Goal: Task Accomplishment & Management: Manage account settings

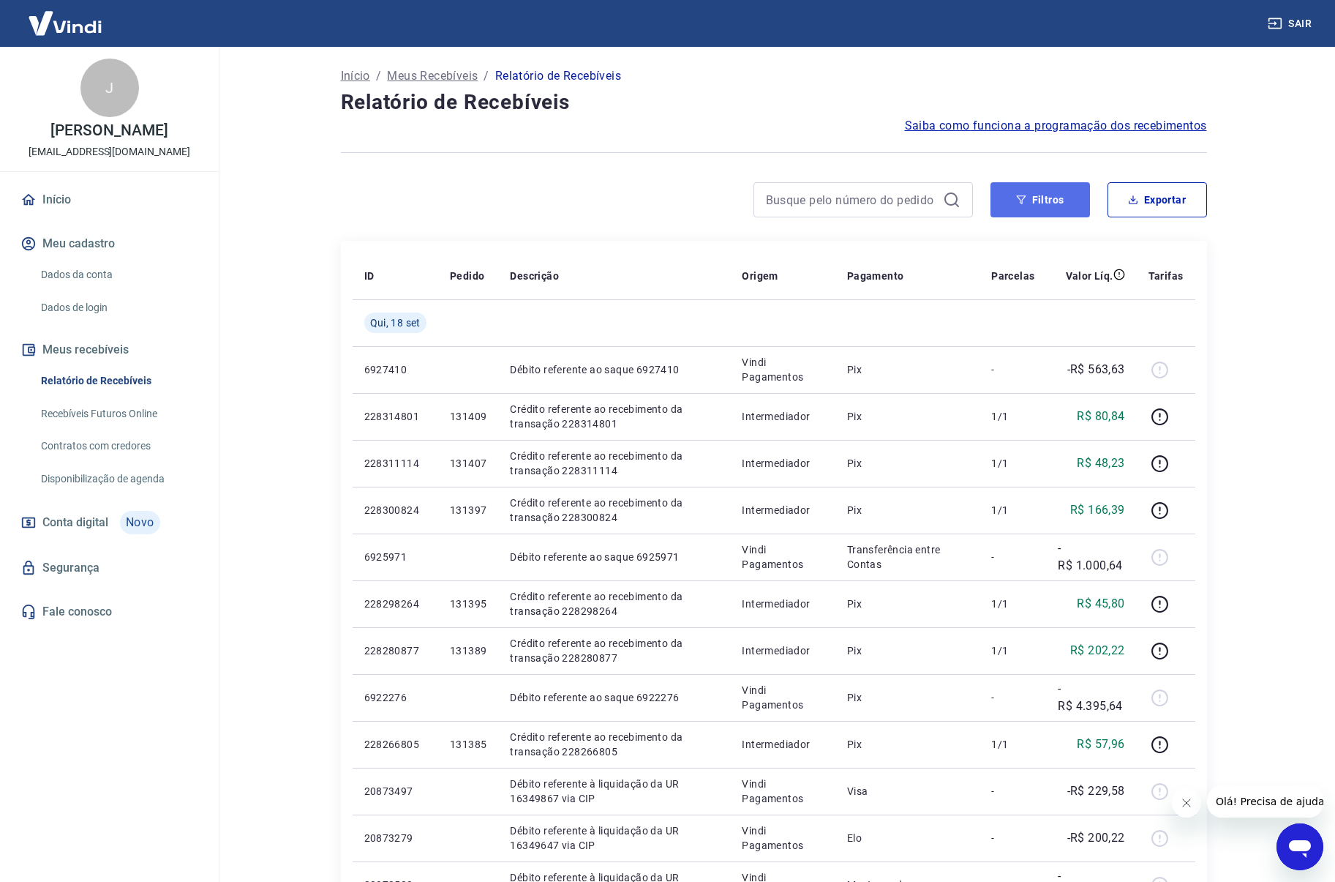
click at [1016, 198] on icon "button" at bounding box center [1021, 200] width 10 height 10
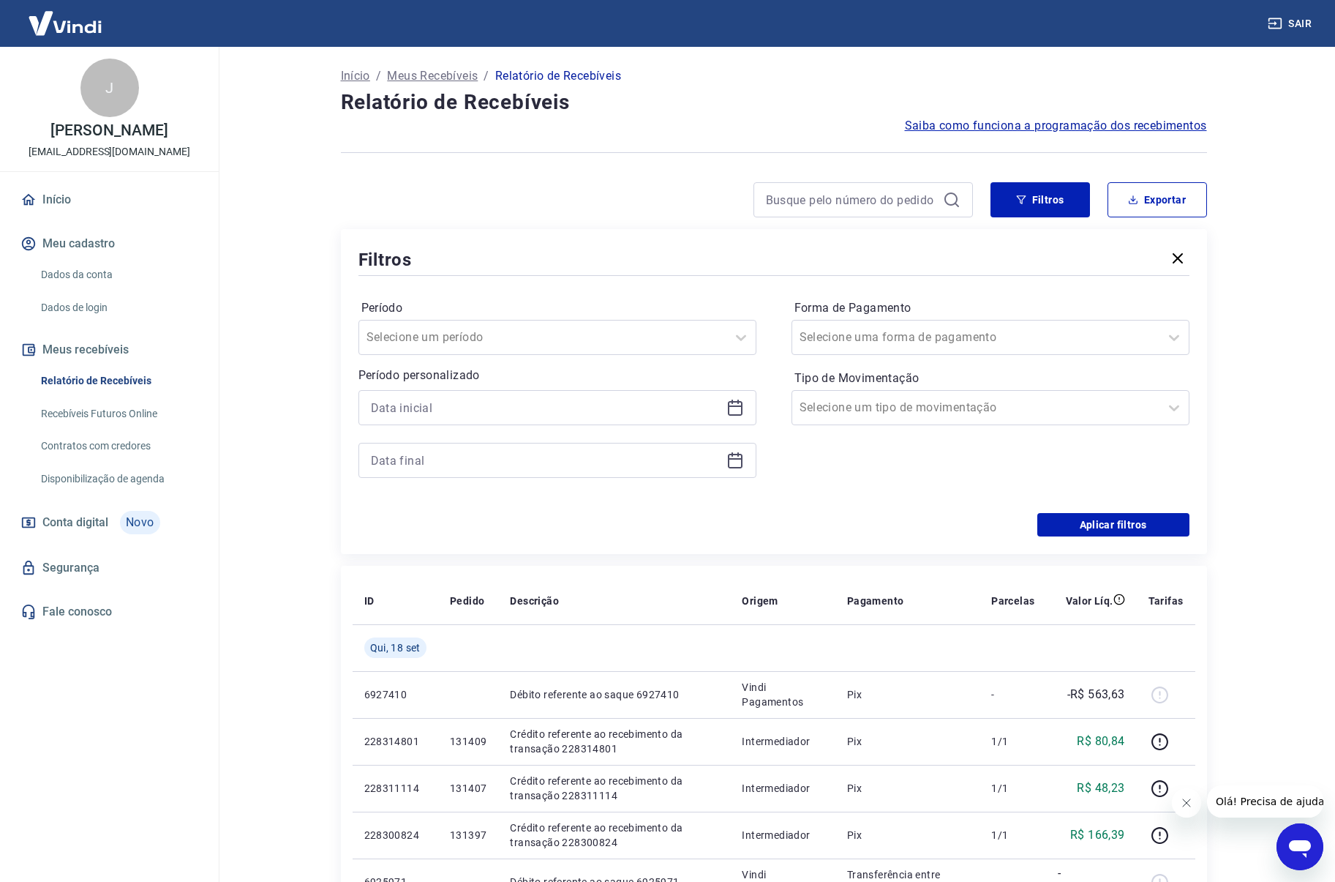
click at [727, 403] on icon at bounding box center [736, 408] width 18 height 18
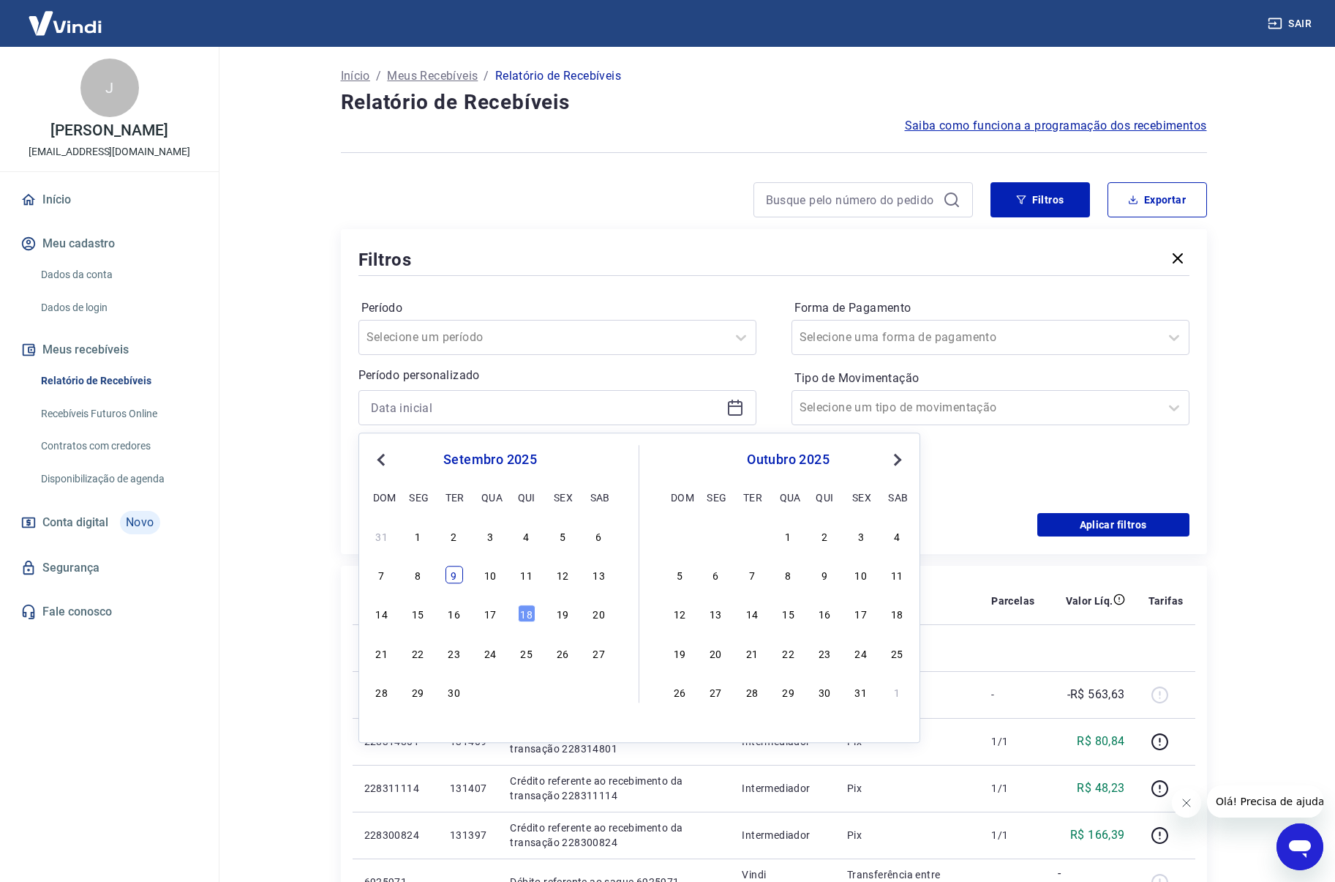
click at [460, 571] on div "9" at bounding box center [455, 575] width 18 height 18
type input "09/09/2025"
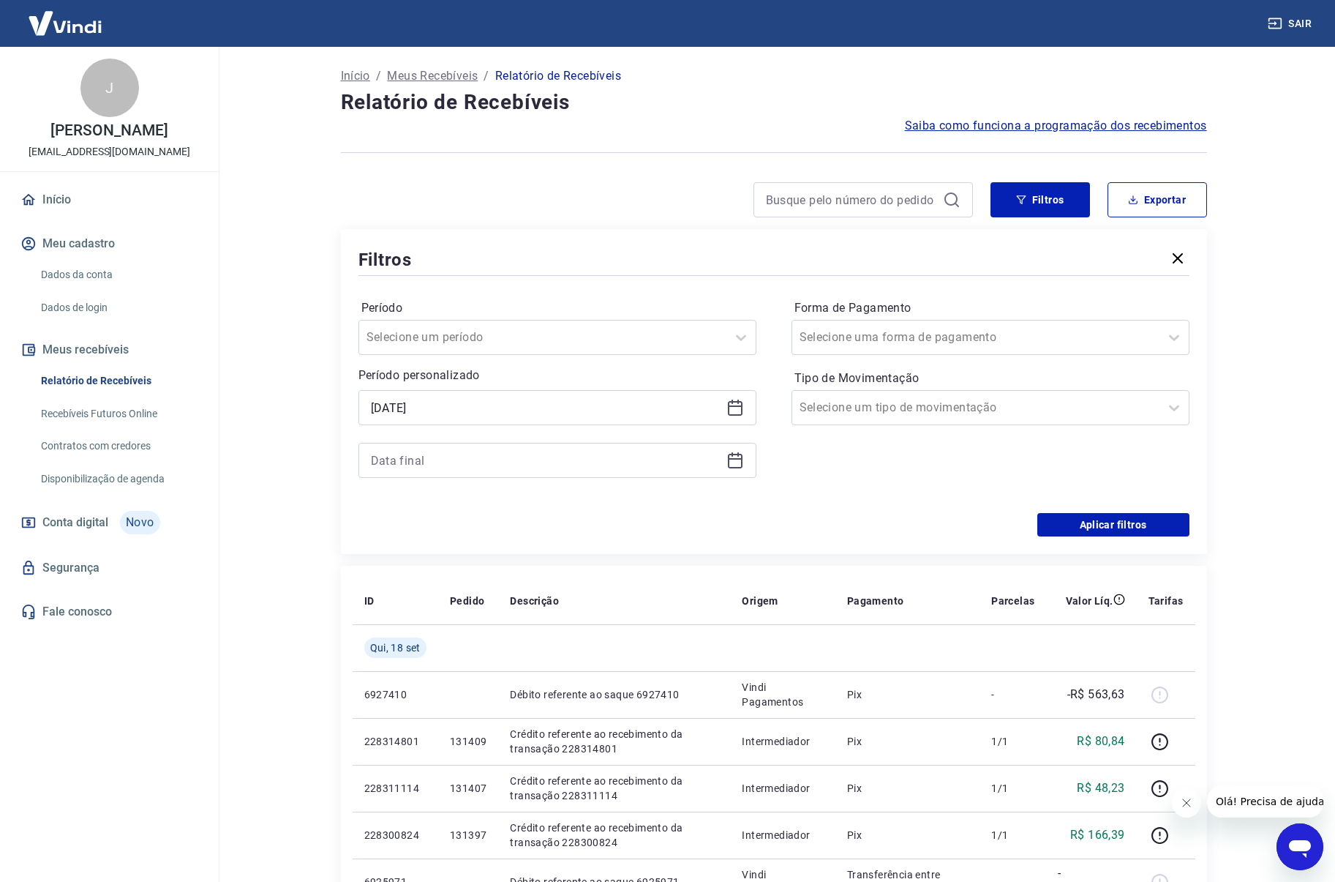
click at [735, 462] on icon at bounding box center [736, 460] width 18 height 18
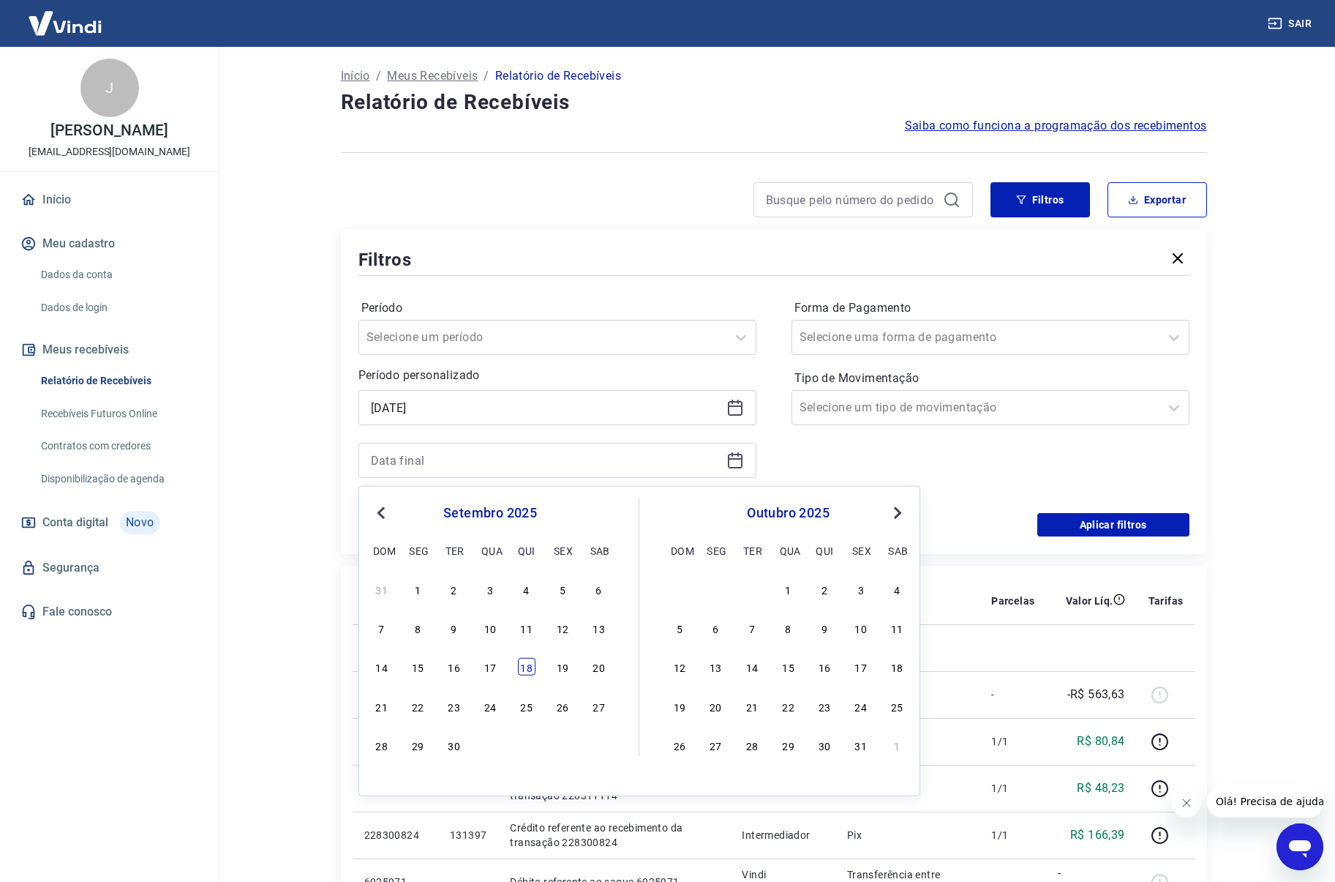
click at [534, 664] on div "18" at bounding box center [527, 667] width 18 height 18
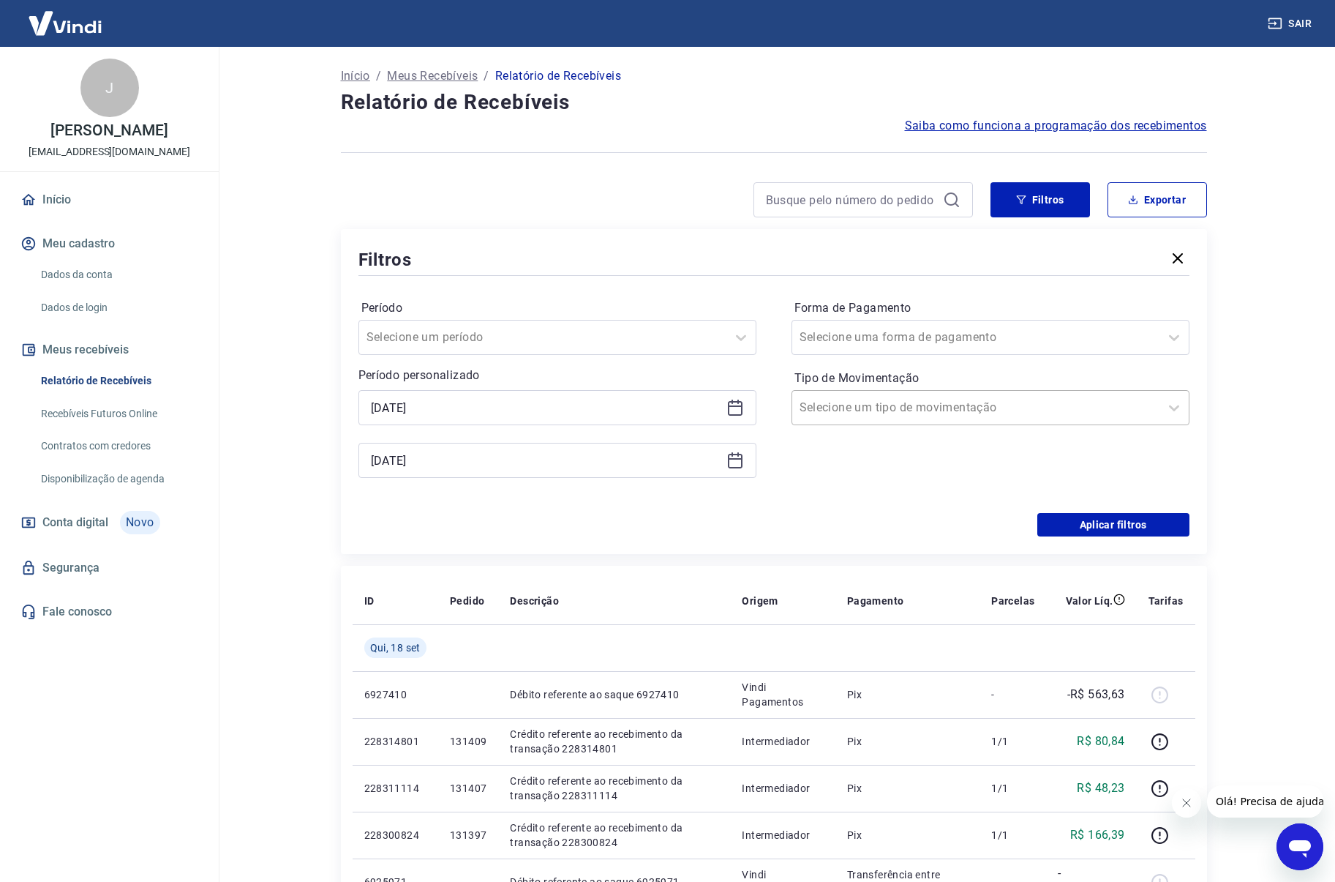
type input "18/09/2025"
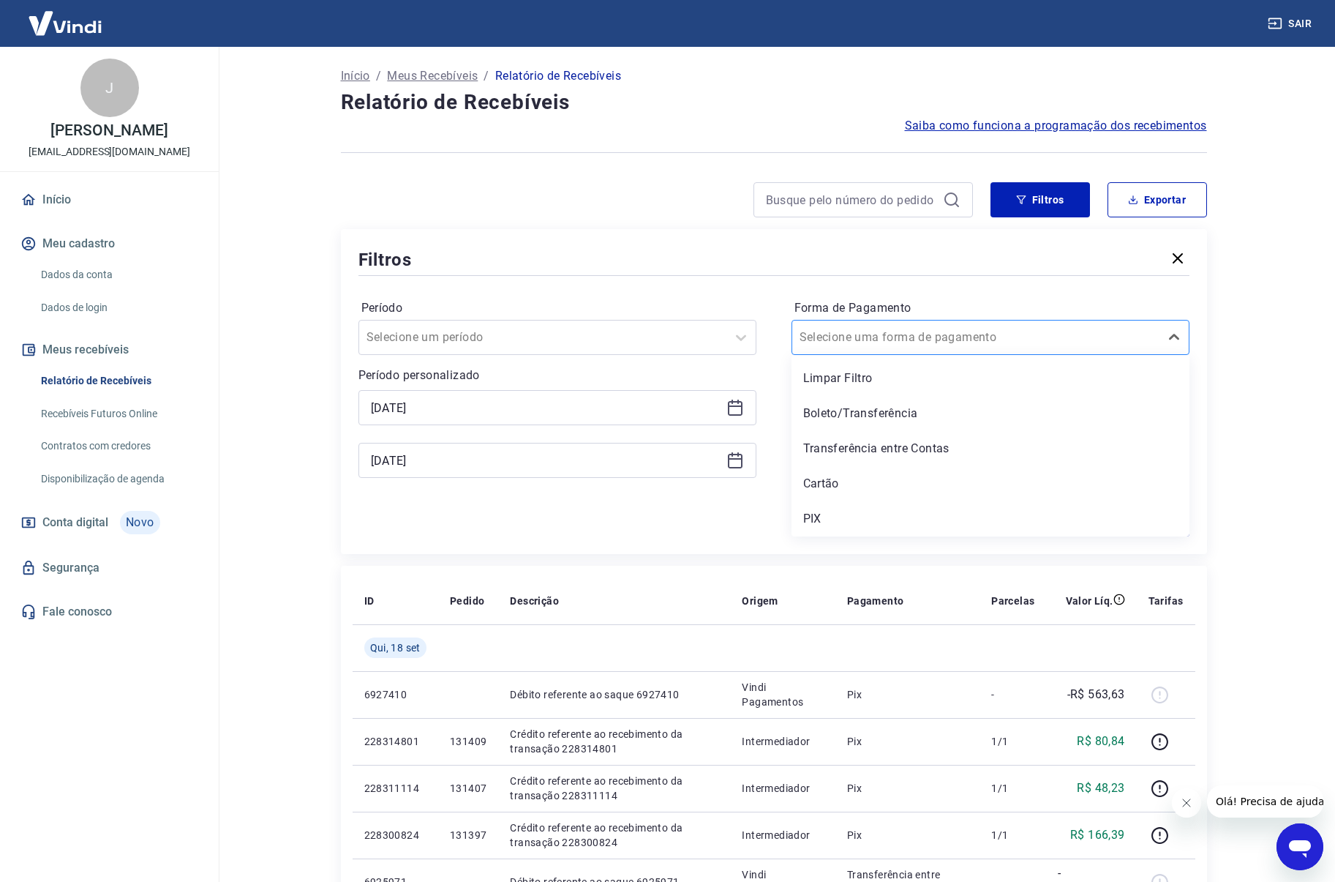
click at [1054, 337] on div at bounding box center [976, 337] width 353 height 20
click at [926, 418] on div "Boleto/Transferência" at bounding box center [991, 413] width 398 height 29
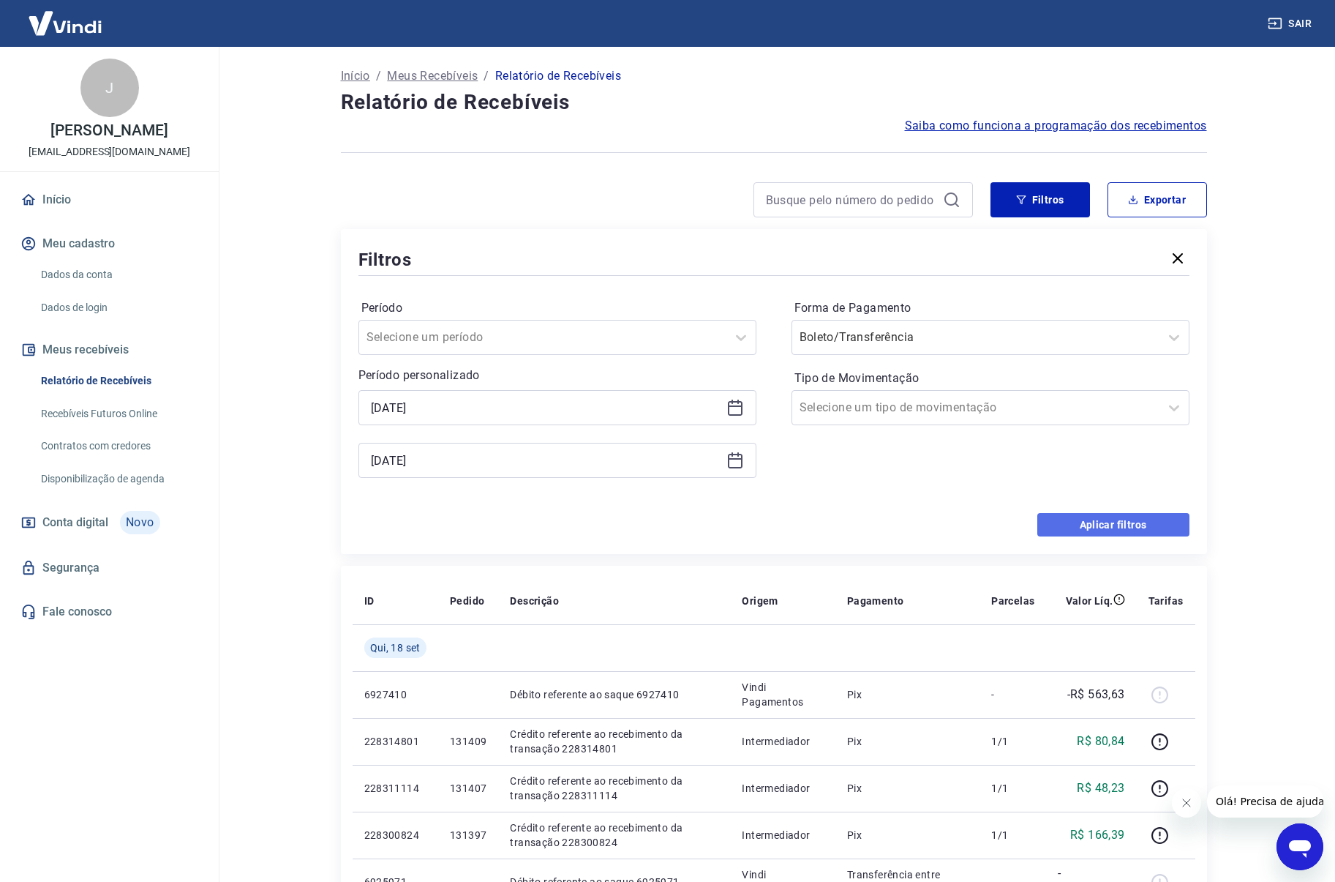
click at [1111, 517] on button "Aplicar filtros" at bounding box center [1114, 524] width 152 height 23
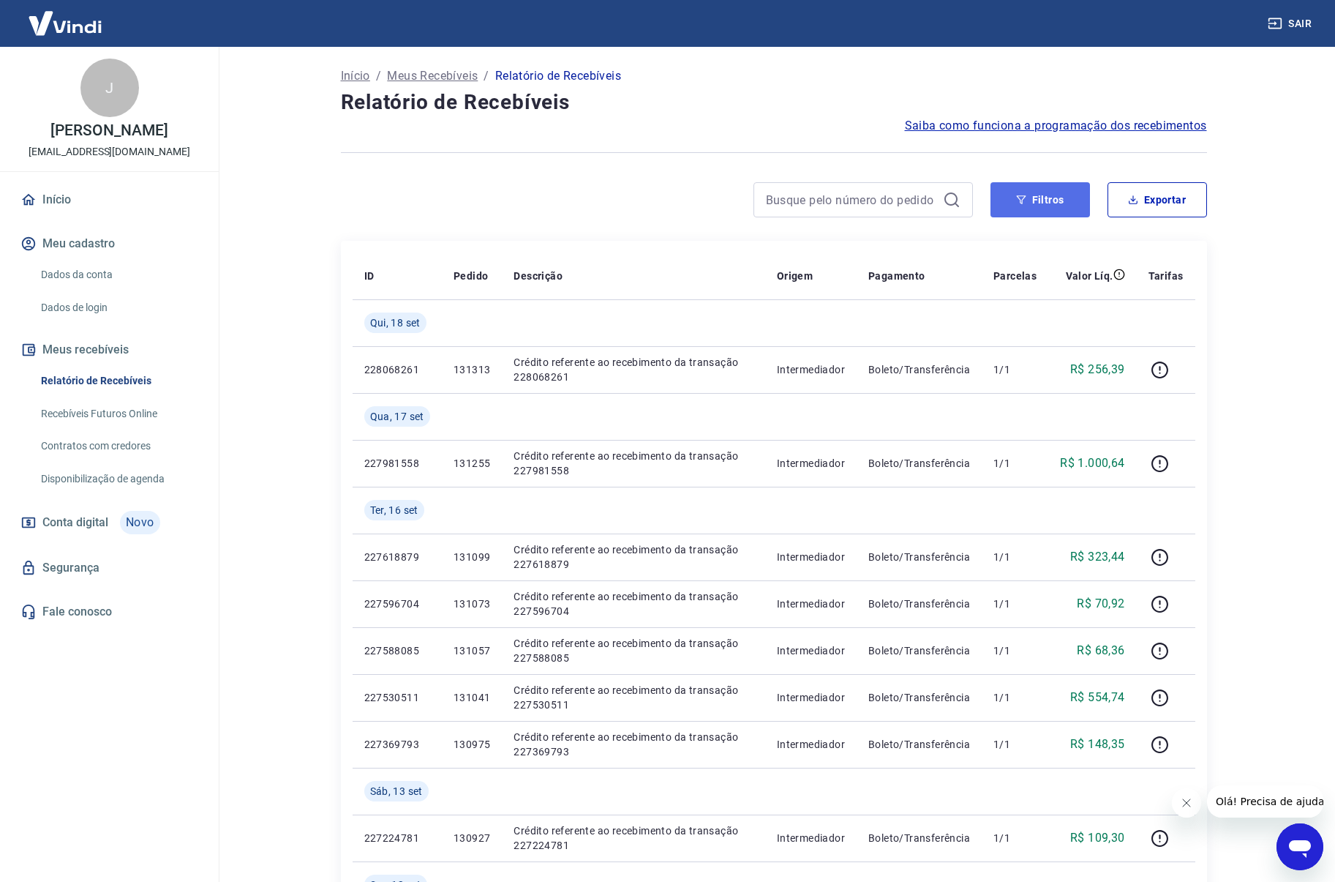
click at [1059, 207] on button "Filtros" at bounding box center [1041, 199] width 100 height 35
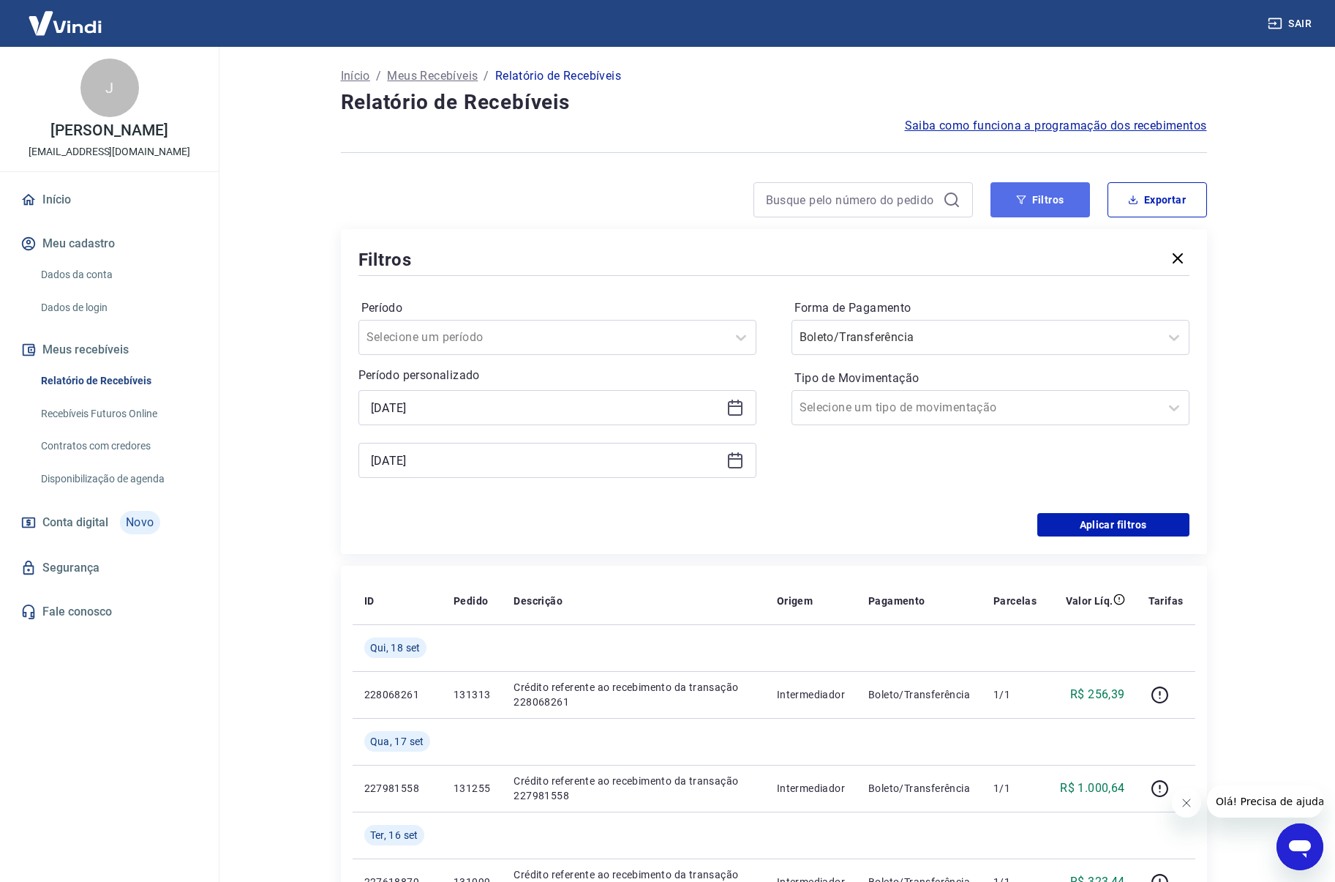
click at [1059, 207] on button "Filtros" at bounding box center [1041, 199] width 100 height 35
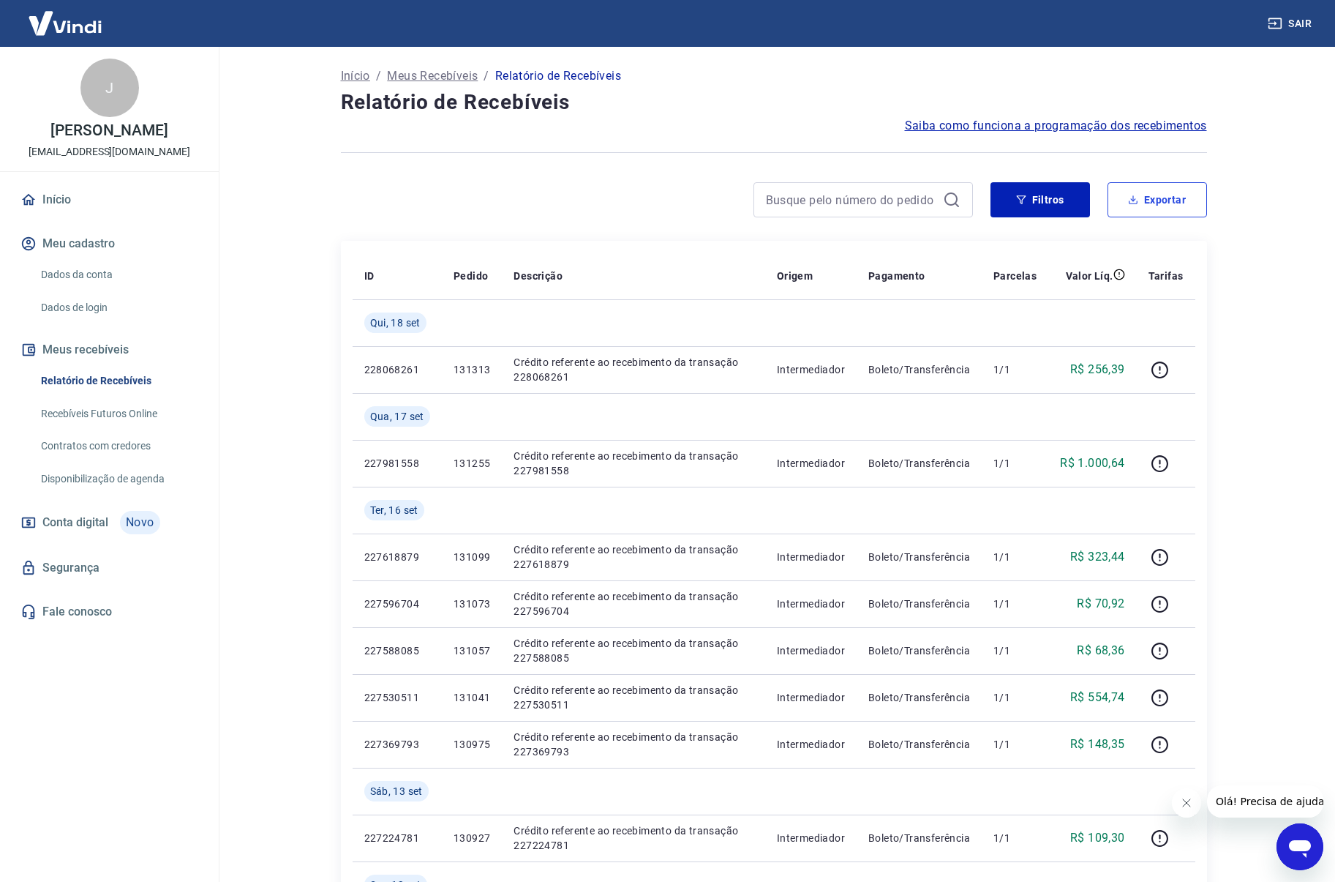
drag, startPoint x: 1136, startPoint y: 198, endPoint x: 1128, endPoint y: 203, distance: 9.2
click at [1135, 198] on icon "button" at bounding box center [1133, 200] width 10 height 10
type input "09/09/2025"
type input "18/09/2025"
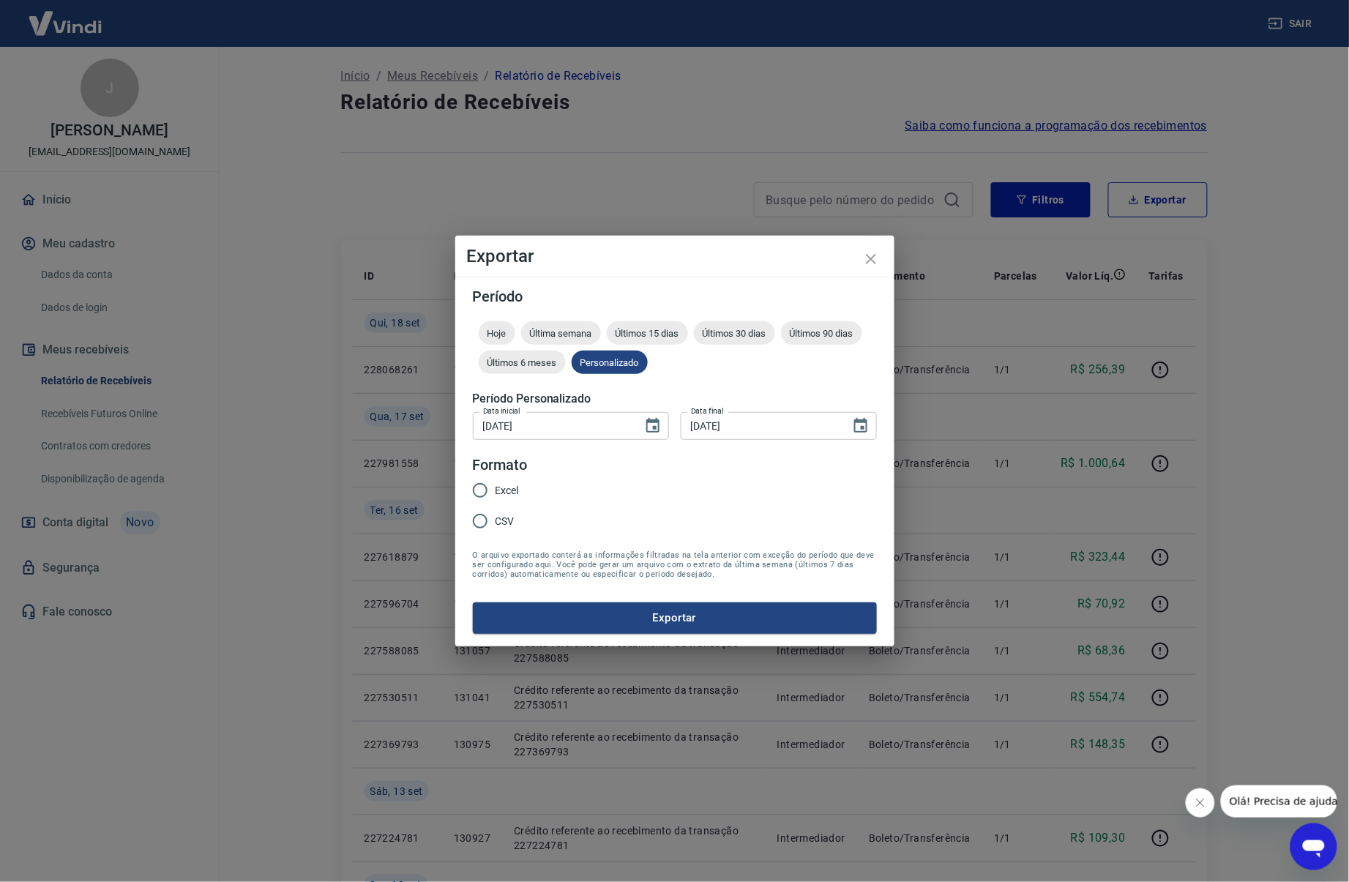
click at [532, 495] on form "Período Hoje Última semana Últimos 15 dias Últimos 30 dias Últimos 90 dias Últi…" at bounding box center [675, 461] width 404 height 344
click at [523, 491] on div "Excel CSV" at bounding box center [502, 507] width 58 height 64
click at [492, 499] on input "Excel" at bounding box center [480, 490] width 31 height 31
radio input "true"
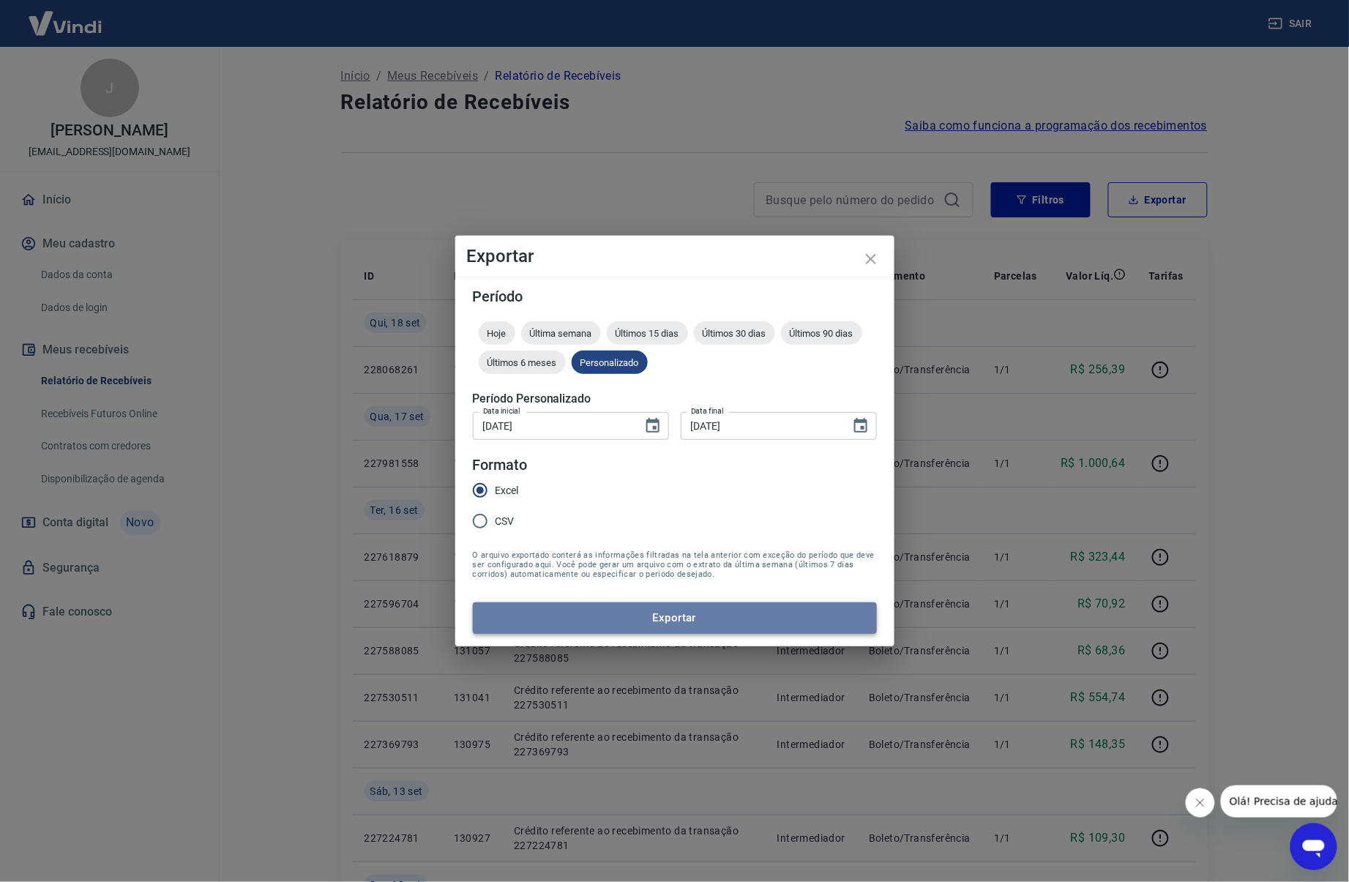
click at [604, 623] on button "Exportar" at bounding box center [675, 617] width 404 height 31
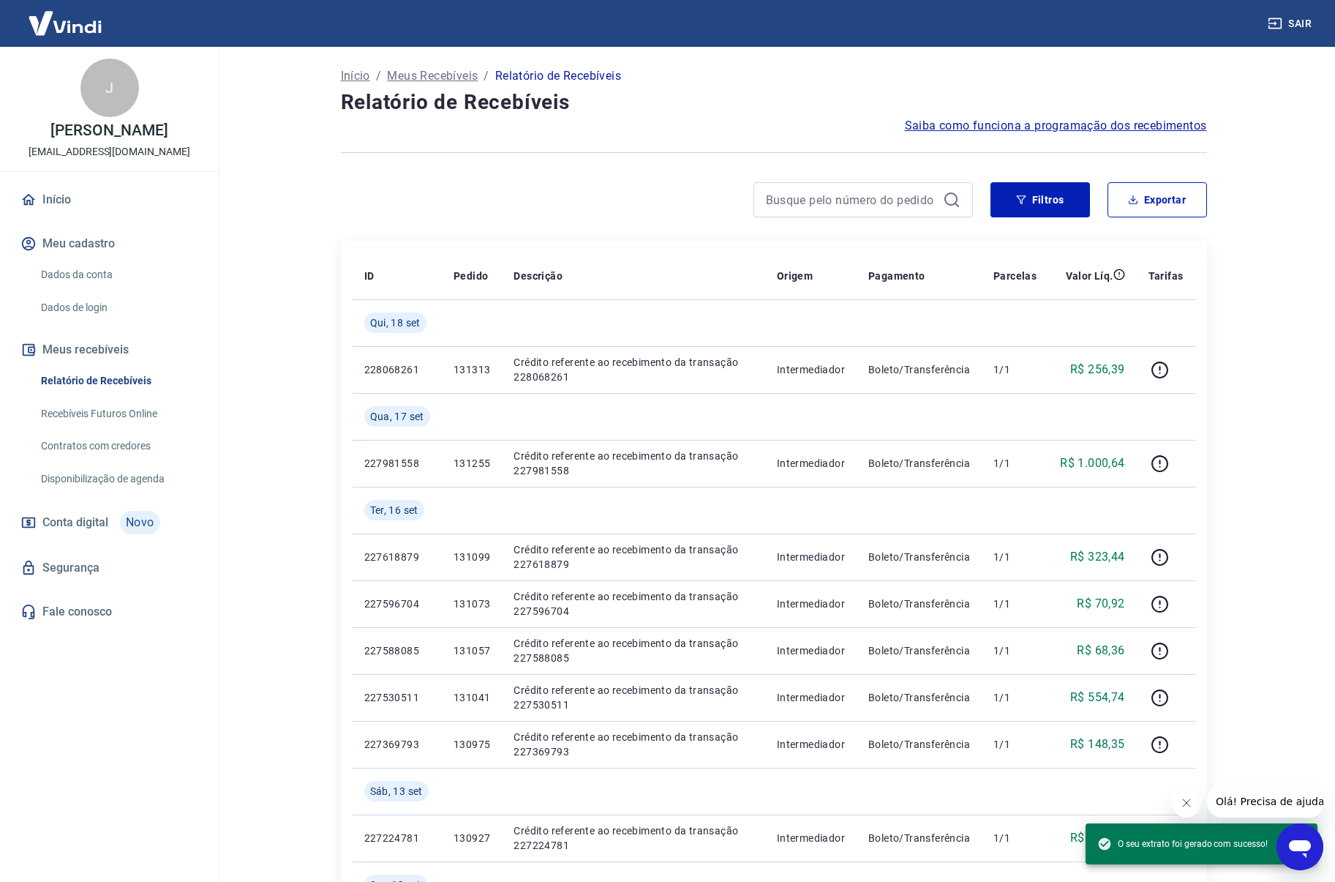
drag, startPoint x: 827, startPoint y: 117, endPoint x: 846, endPoint y: 124, distance: 20.4
click at [827, 117] on div "Saiba como funciona a programação dos recebimentos" at bounding box center [774, 126] width 866 height 18
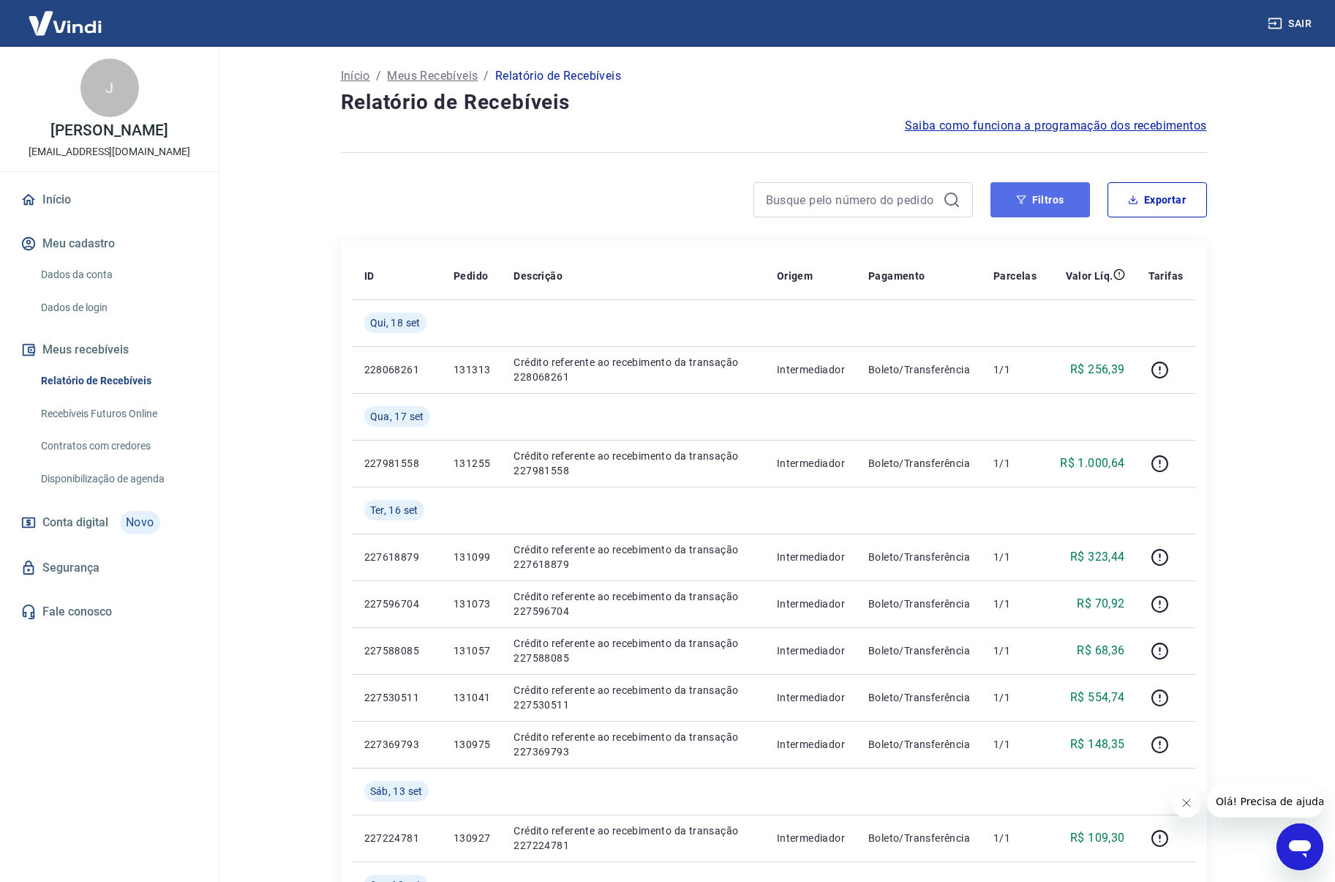
click at [1052, 201] on button "Filtros" at bounding box center [1041, 199] width 100 height 35
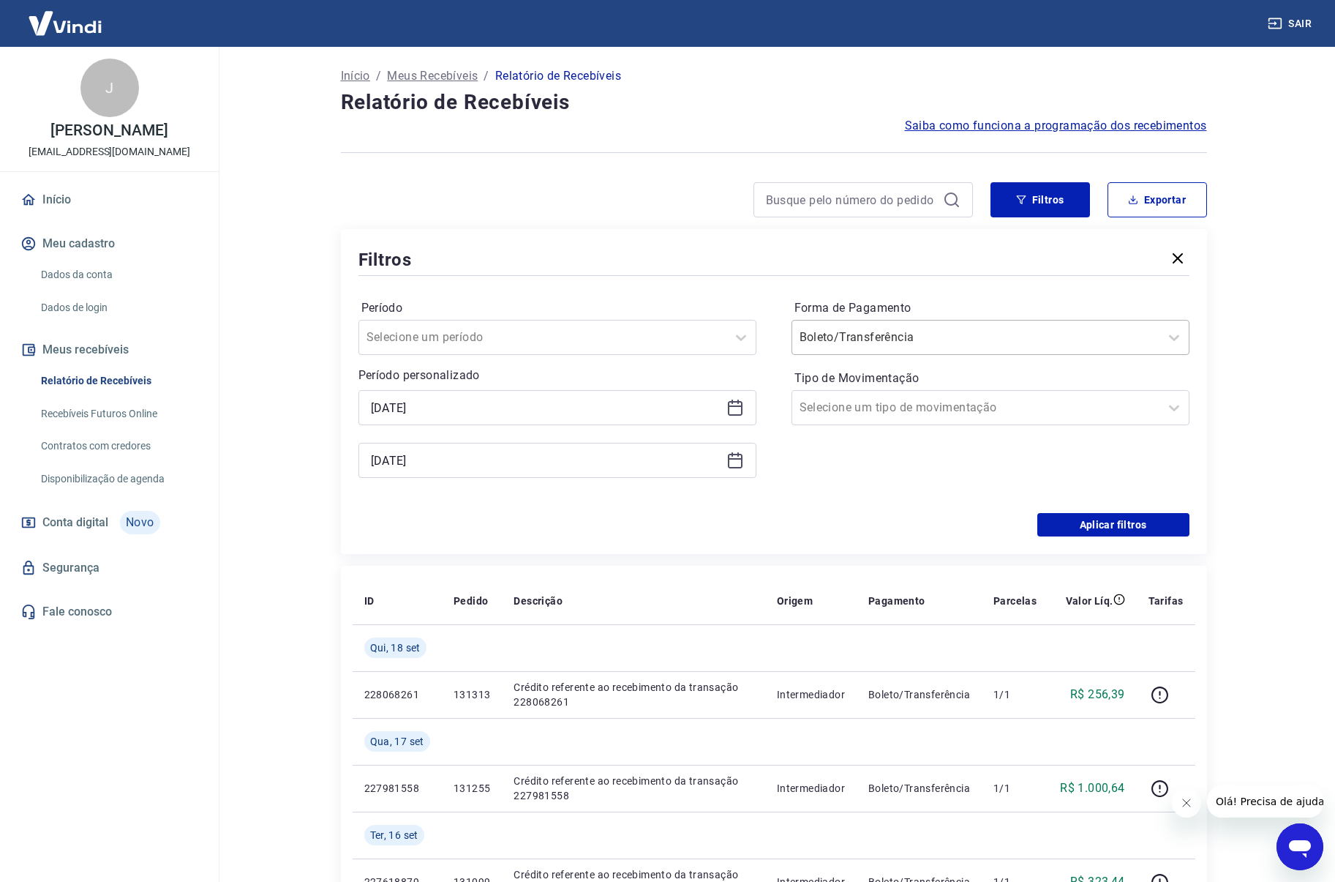
click at [926, 329] on input "Forma de Pagamento" at bounding box center [874, 338] width 148 height 18
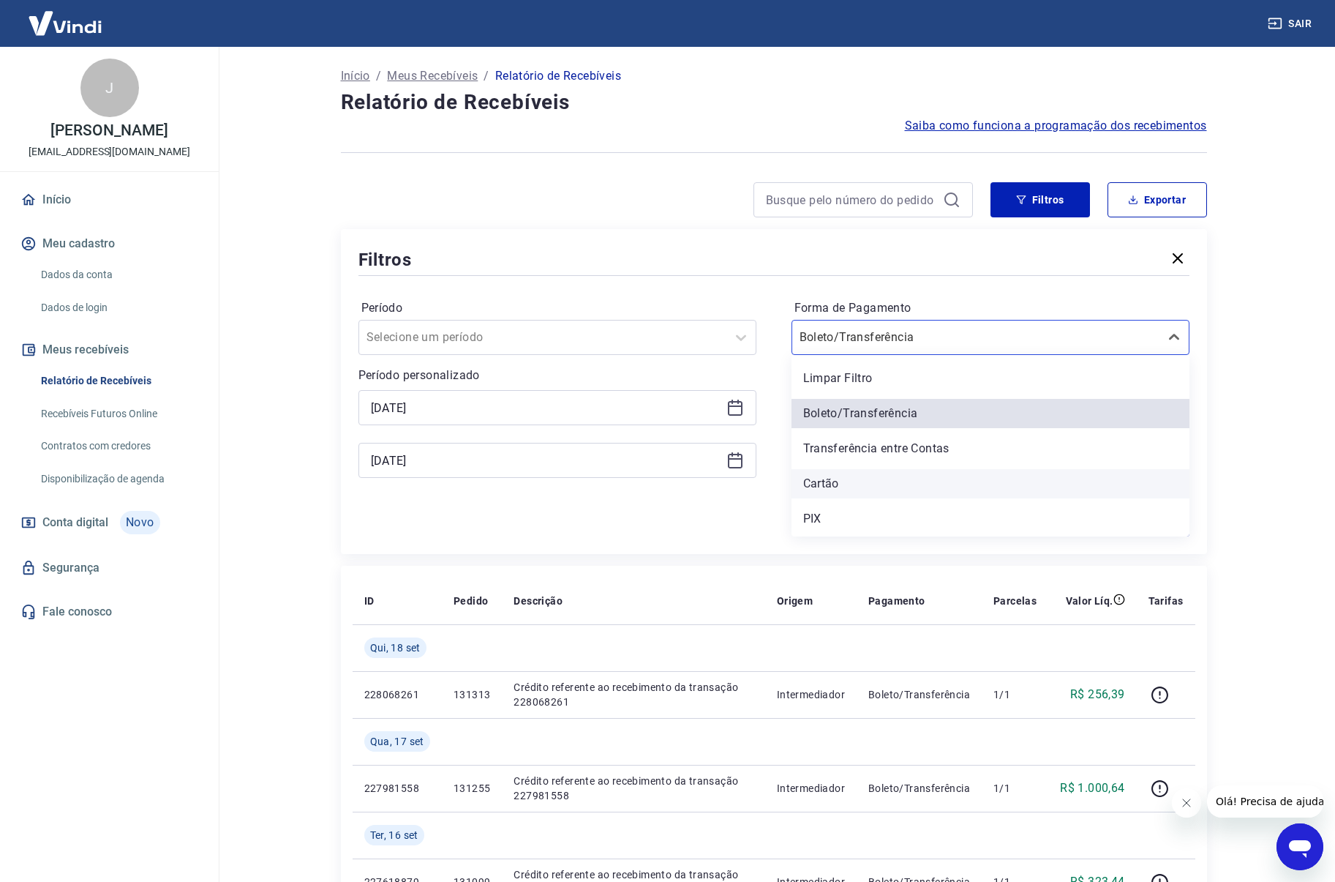
click at [858, 484] on div "Cartão" at bounding box center [991, 483] width 398 height 29
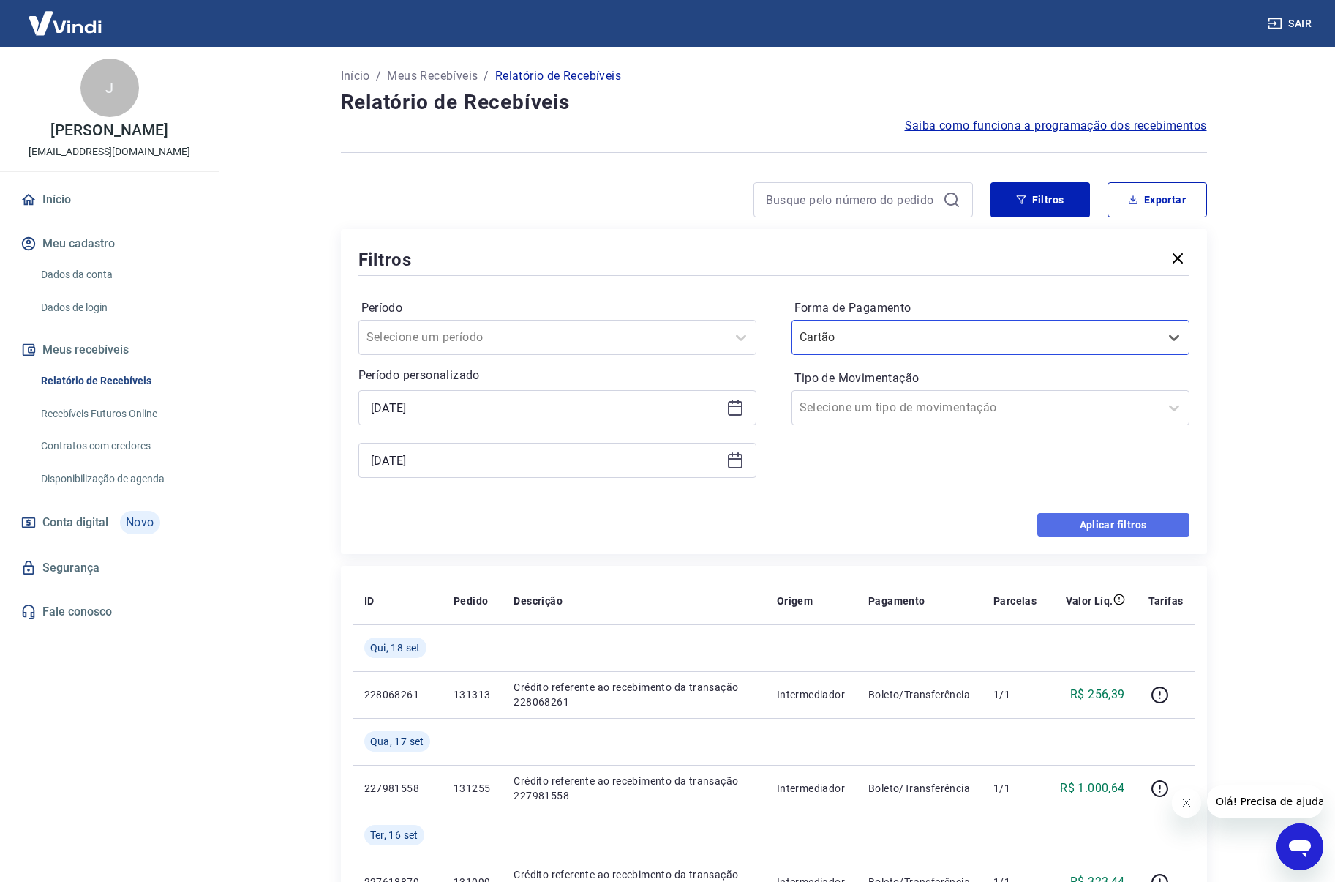
click at [1110, 522] on button "Aplicar filtros" at bounding box center [1114, 524] width 152 height 23
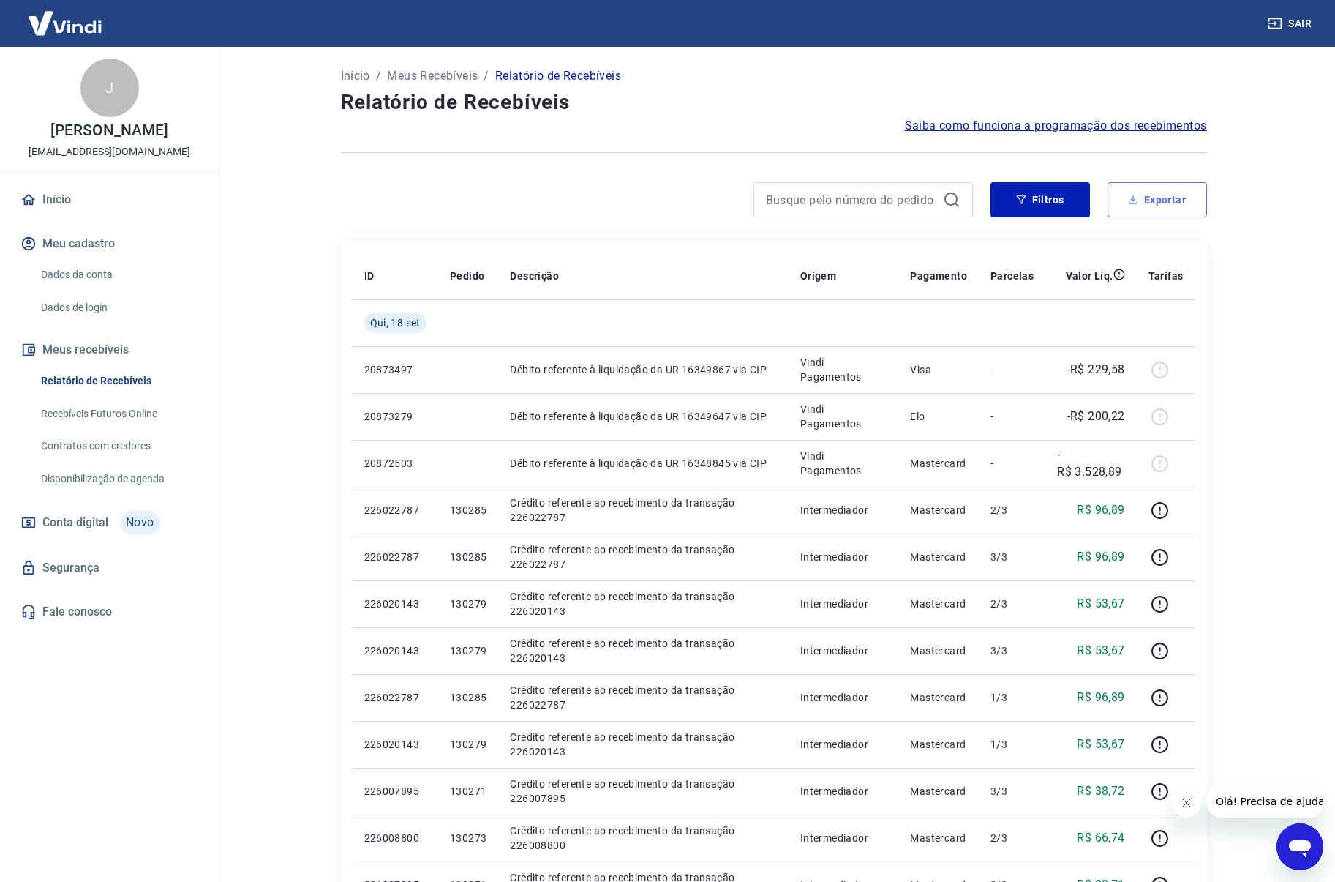
click at [1160, 192] on button "Exportar" at bounding box center [1158, 199] width 100 height 35
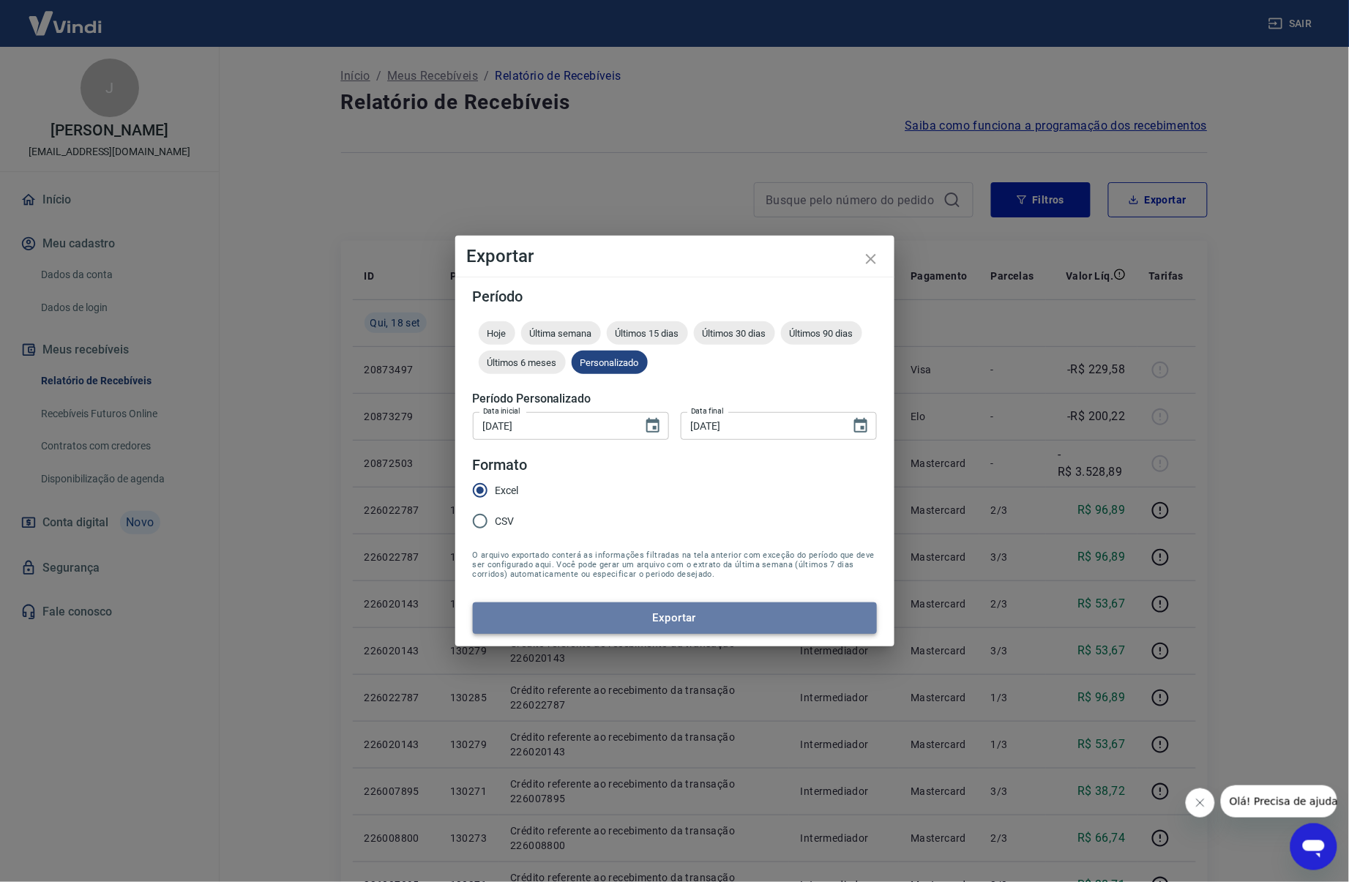
click at [706, 610] on button "Exportar" at bounding box center [675, 617] width 404 height 31
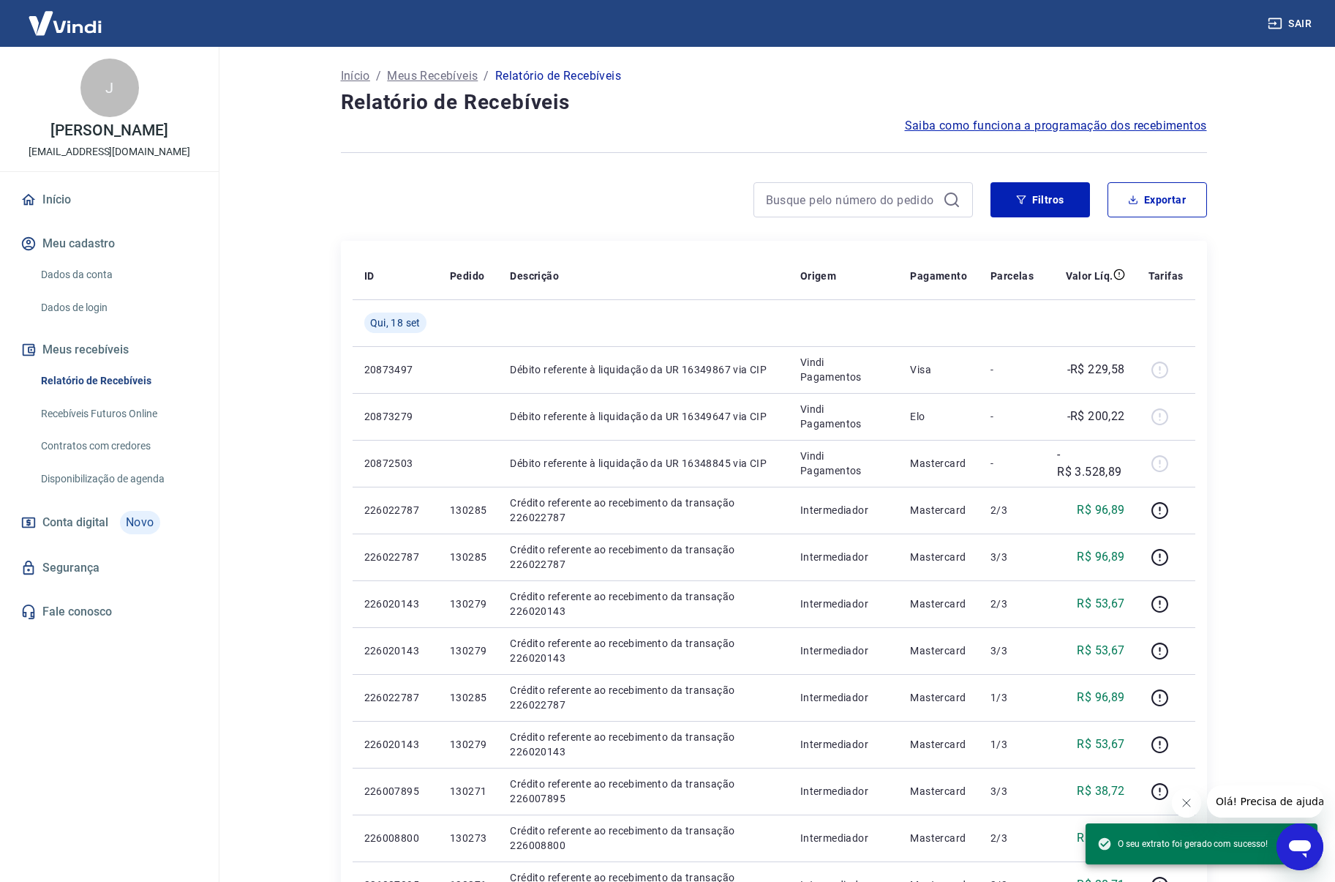
click at [798, 125] on div "Saiba como funciona a programação dos recebimentos" at bounding box center [774, 126] width 866 height 18
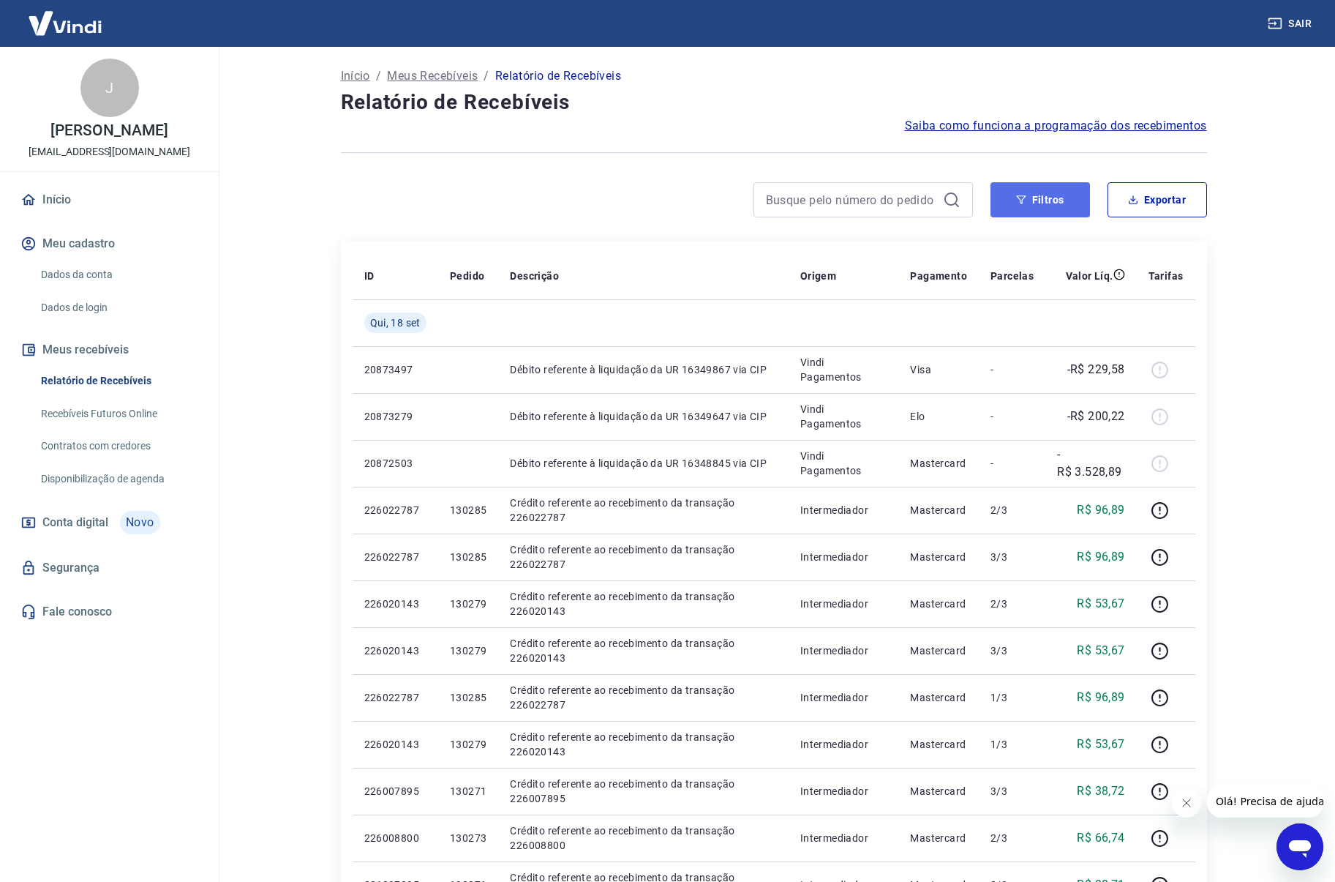
click at [1028, 200] on button "Filtros" at bounding box center [1041, 199] width 100 height 35
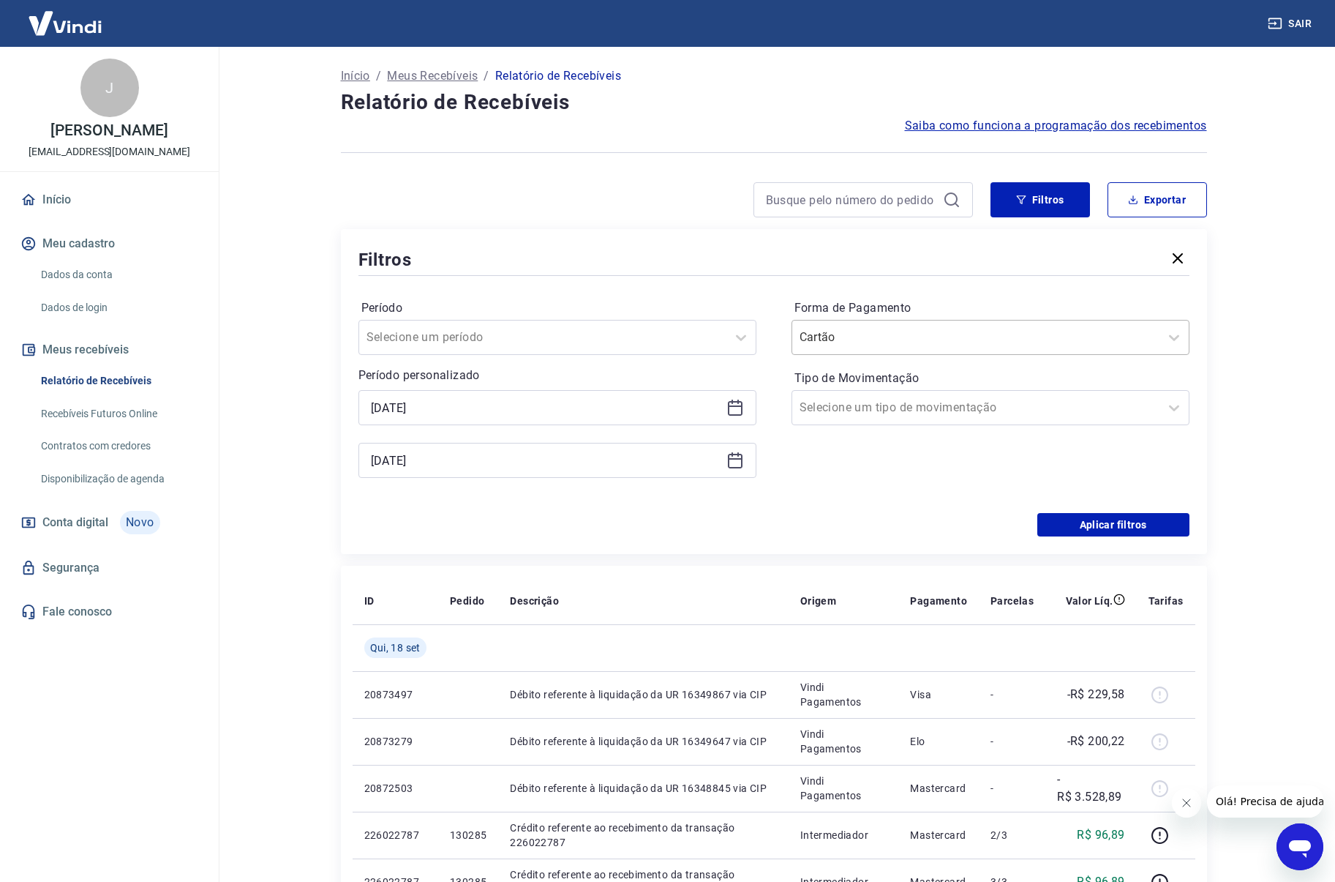
click at [977, 341] on div at bounding box center [976, 337] width 353 height 20
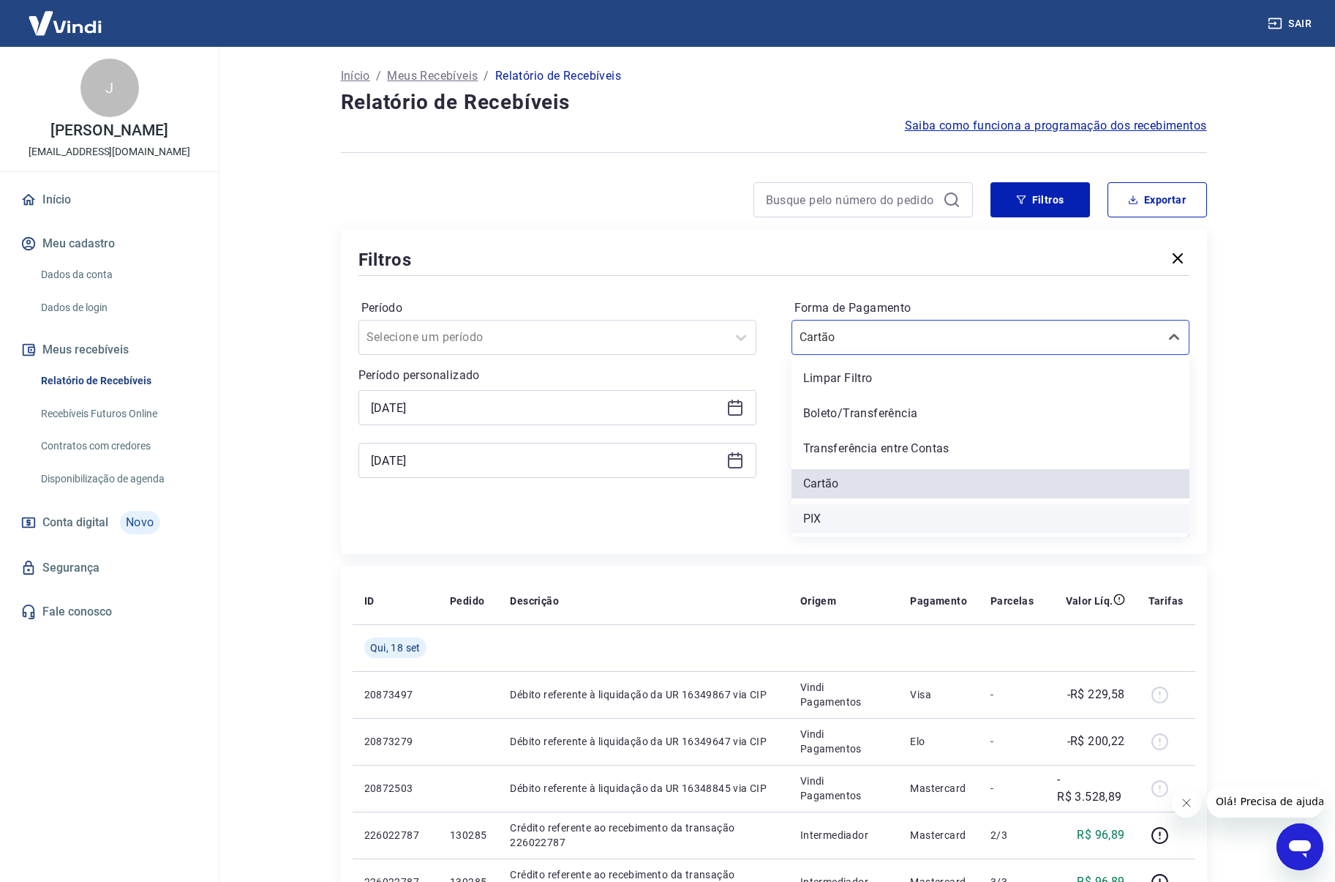
click at [900, 506] on div "PIX" at bounding box center [991, 518] width 398 height 29
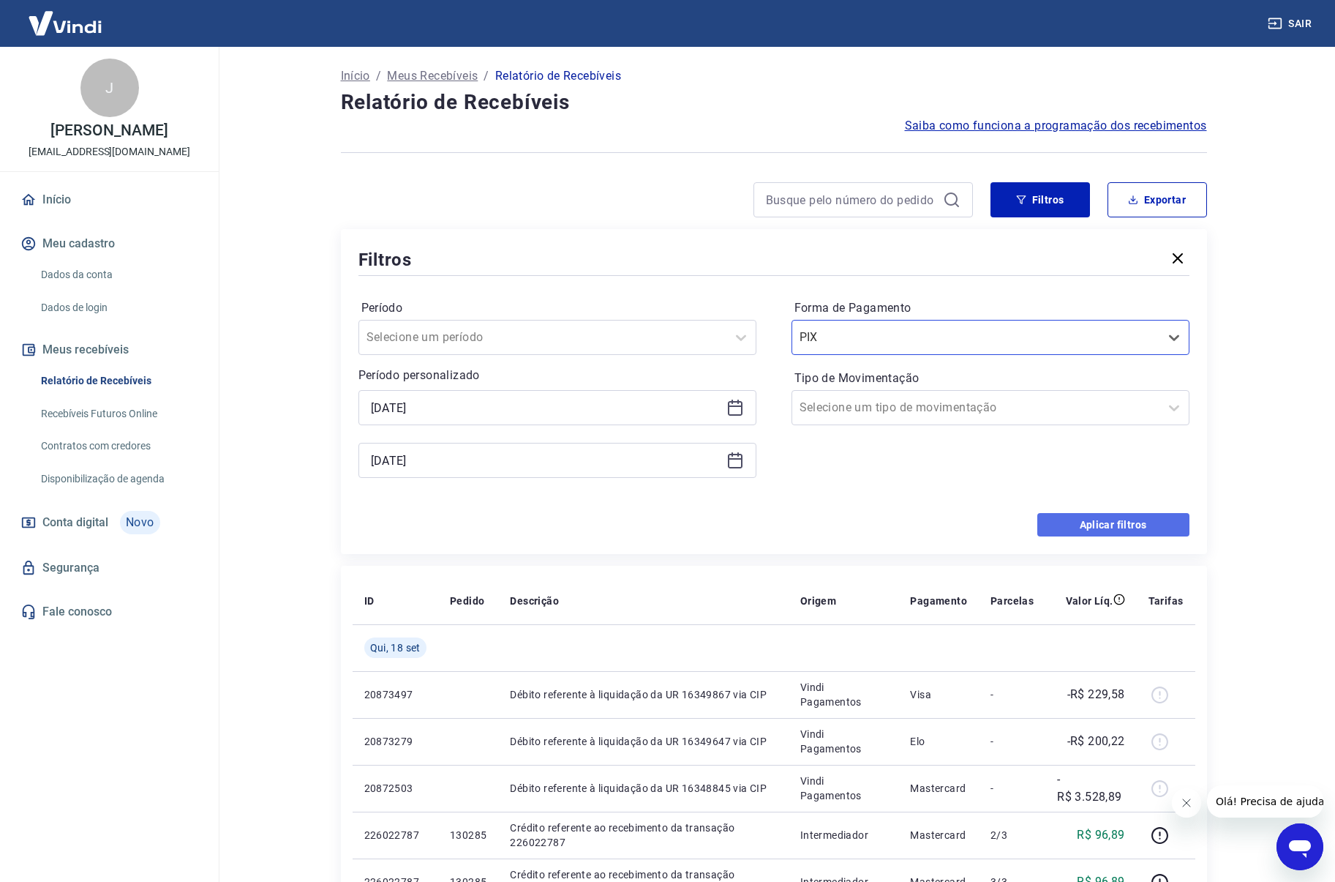
click at [1106, 531] on button "Aplicar filtros" at bounding box center [1114, 524] width 152 height 23
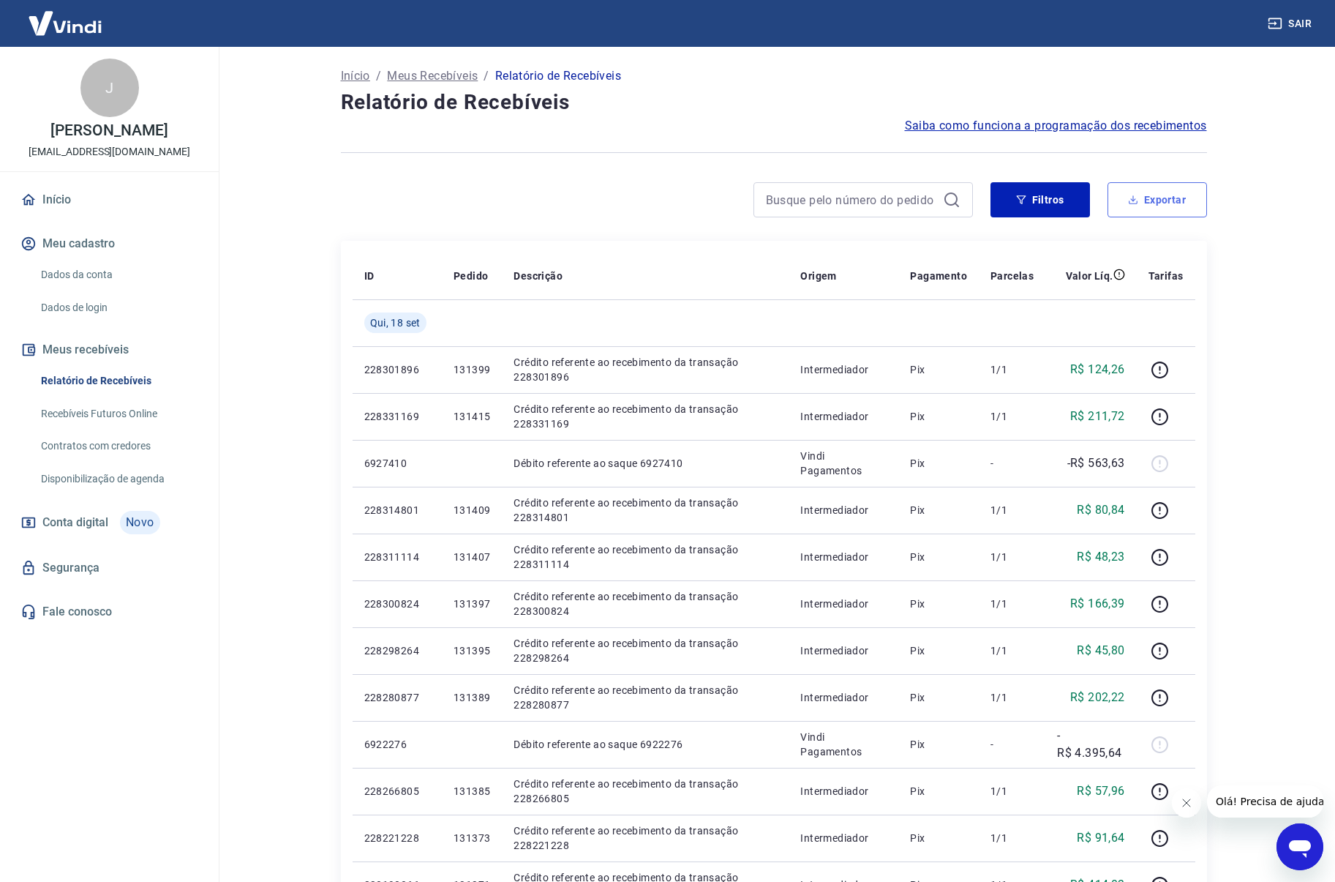
click at [1124, 195] on button "Exportar" at bounding box center [1158, 199] width 100 height 35
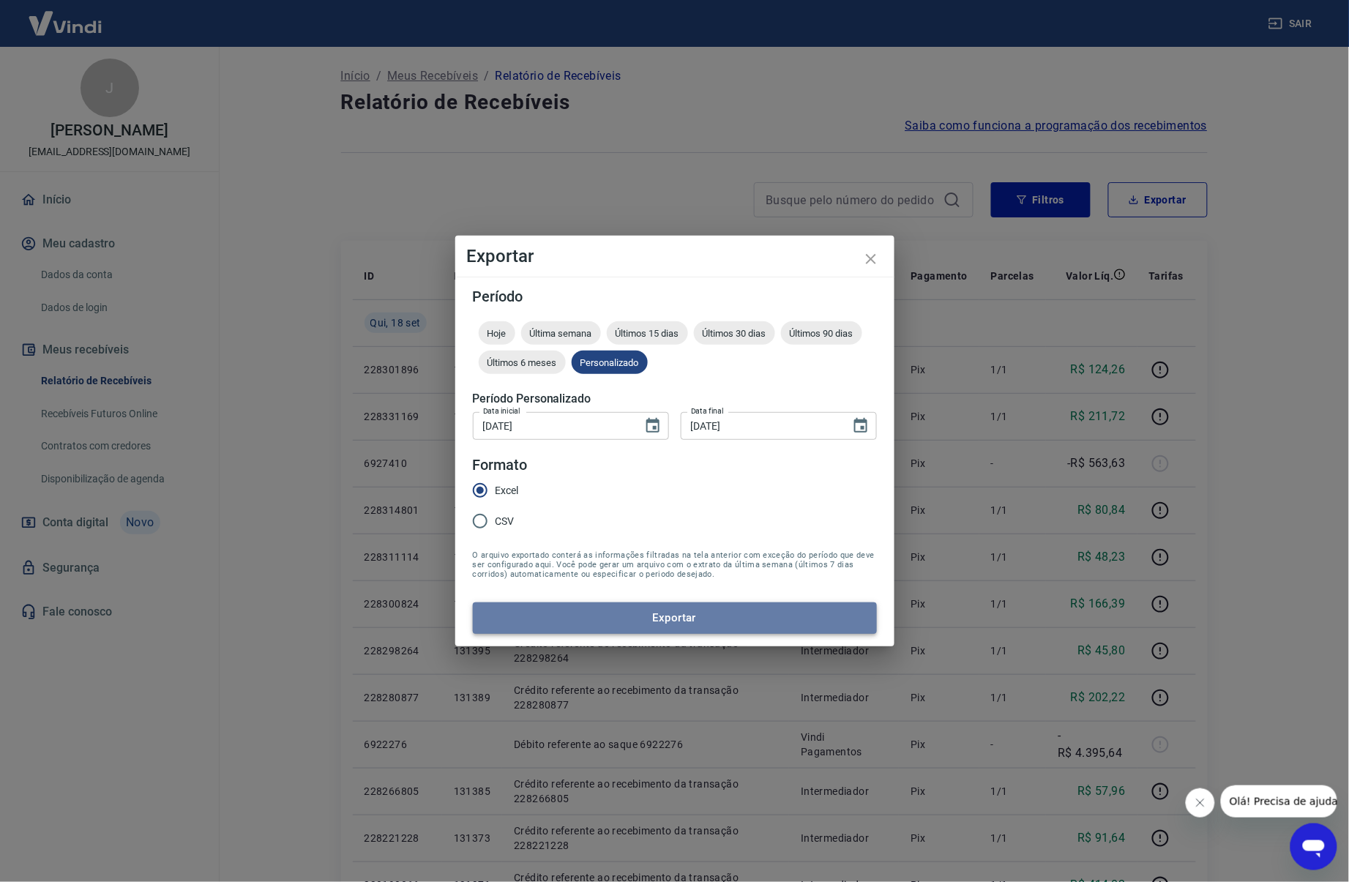
click at [743, 627] on button "Exportar" at bounding box center [675, 617] width 404 height 31
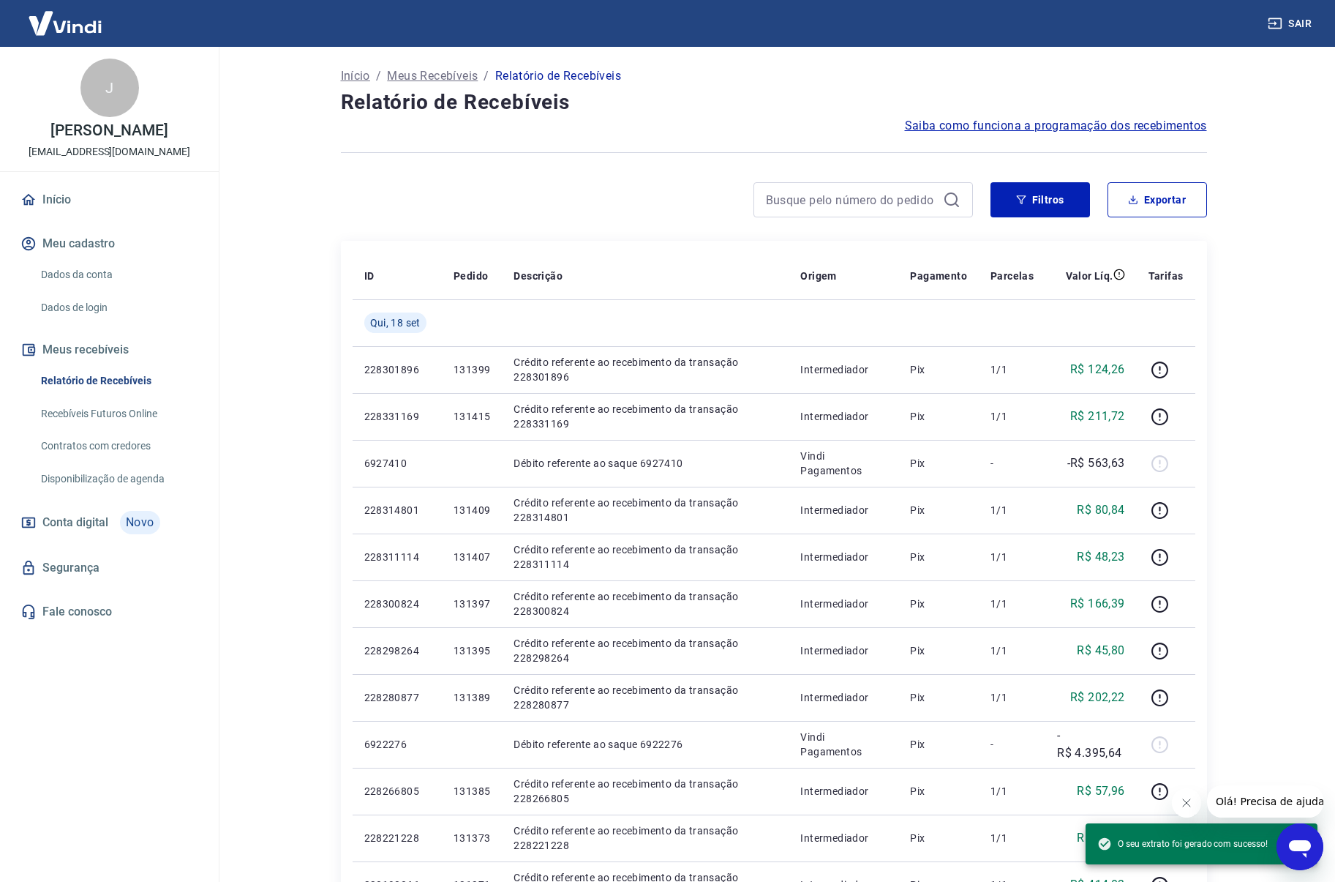
click at [682, 123] on div "Saiba como funciona a programação dos recebimentos" at bounding box center [774, 126] width 866 height 18
